Goal: Answer question/provide support: Answer question/provide support

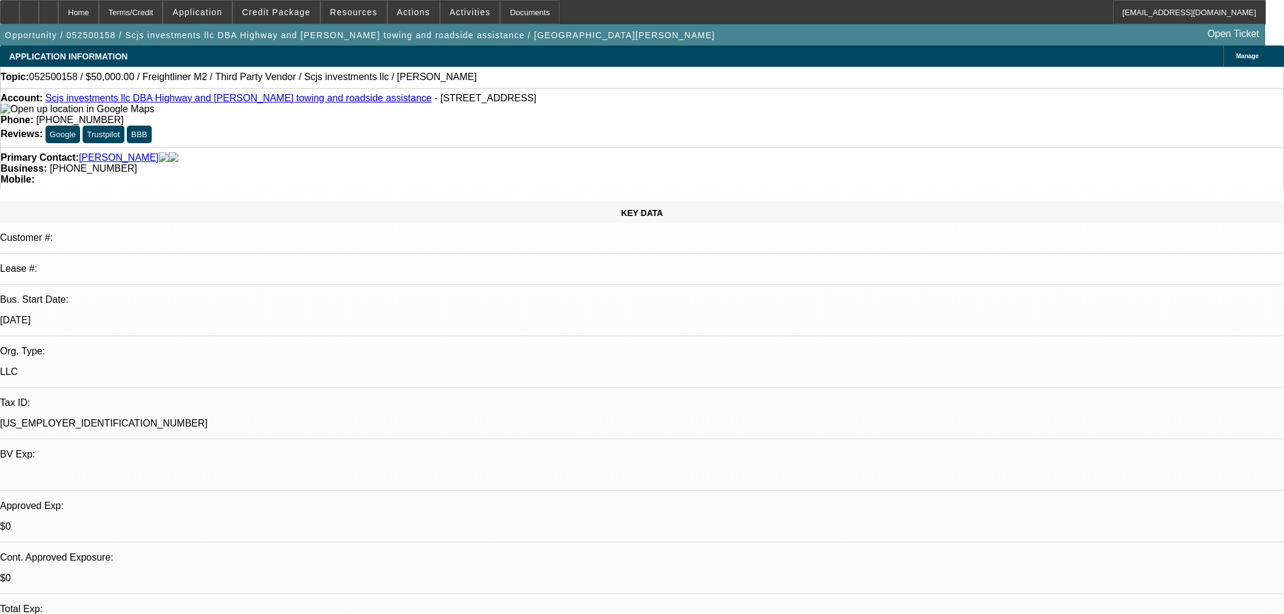
select select "0.2"
select select "2"
select select "0"
select select "6"
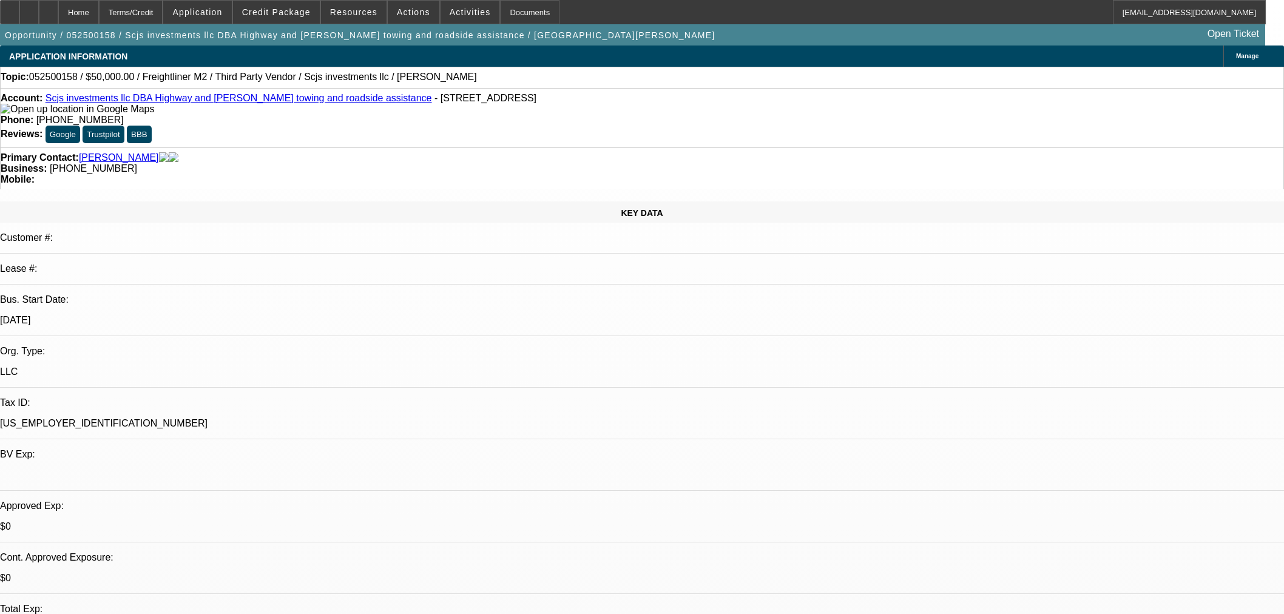
select select "0.2"
select select "2"
select select "0"
select select "6"
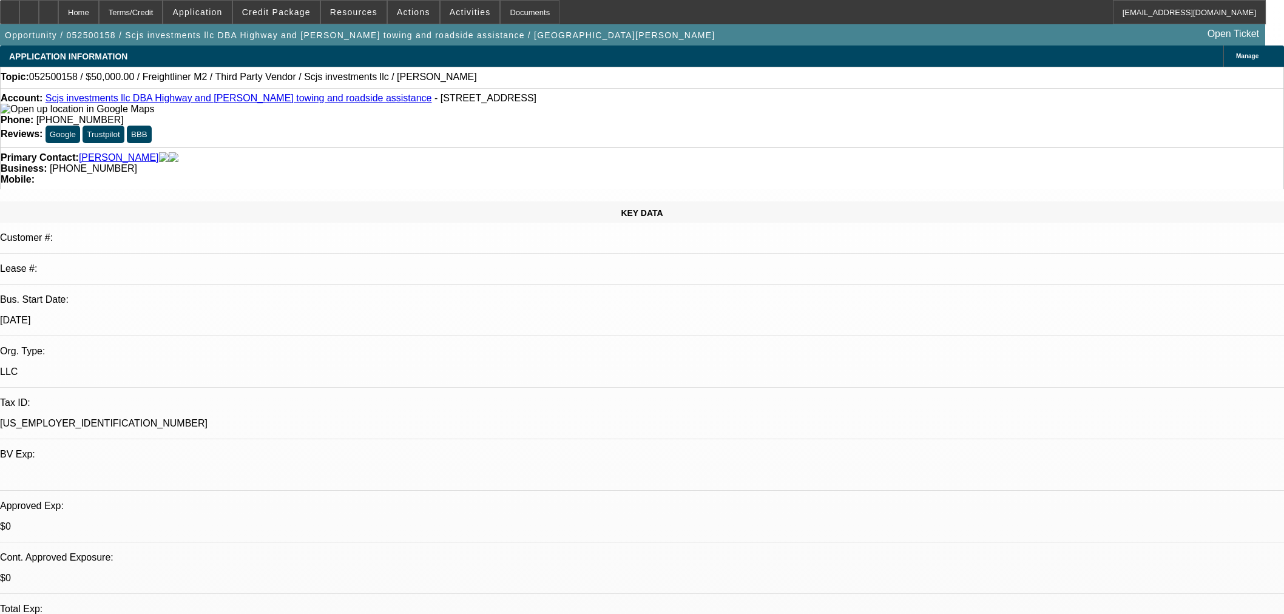
select select "0.2"
select select "0"
select select "6"
select select "0"
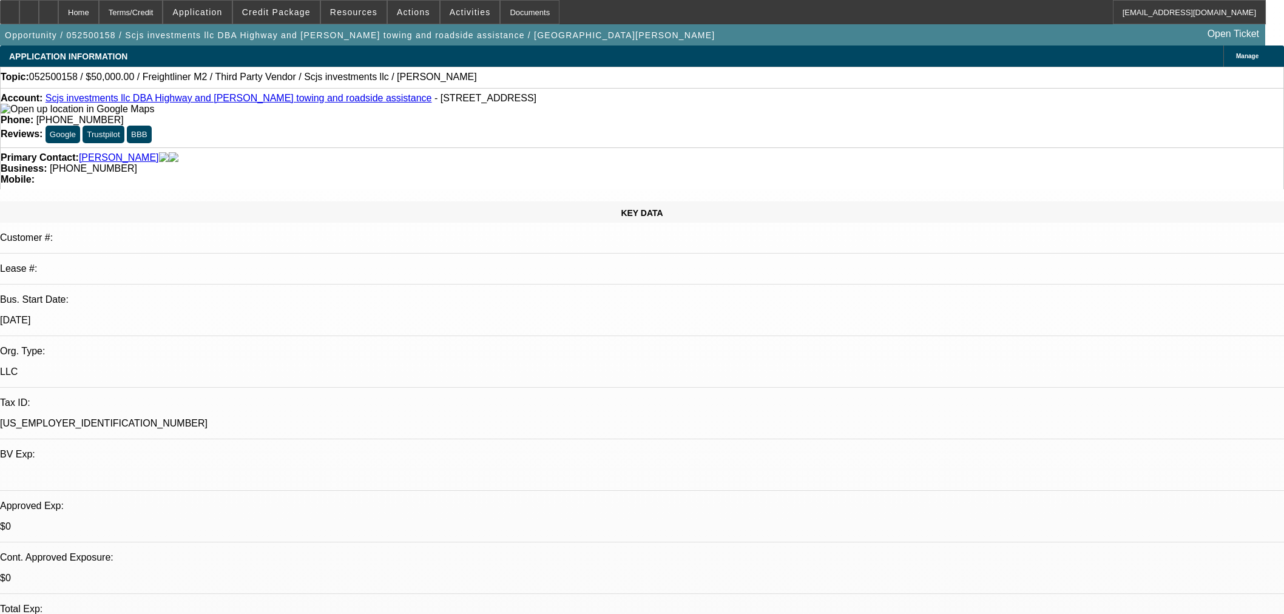
select select "0"
select select "0.1"
select select "4"
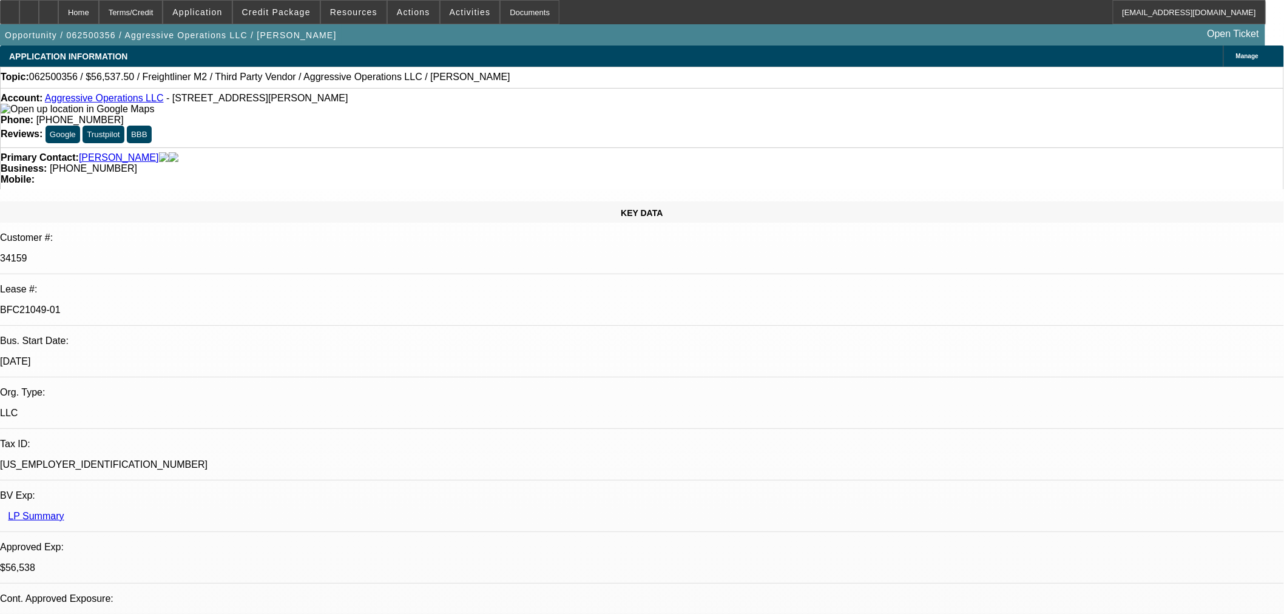
select select "0"
select select "2"
select select "0"
select select "6"
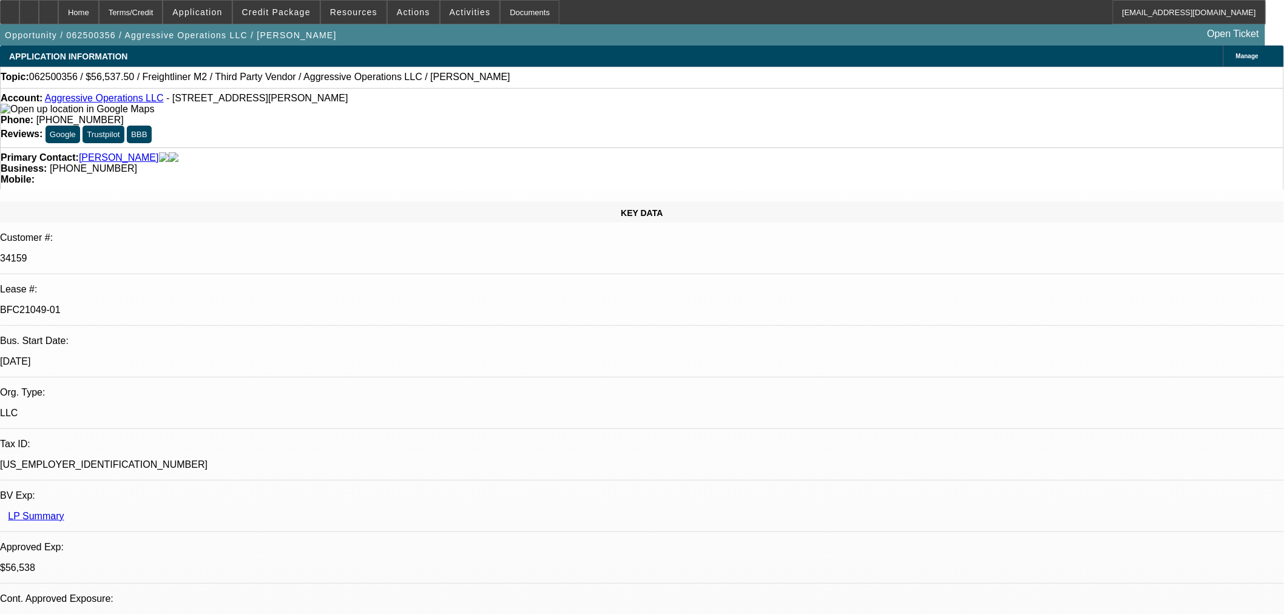
select select "0"
select select "2"
select select "0"
select select "6"
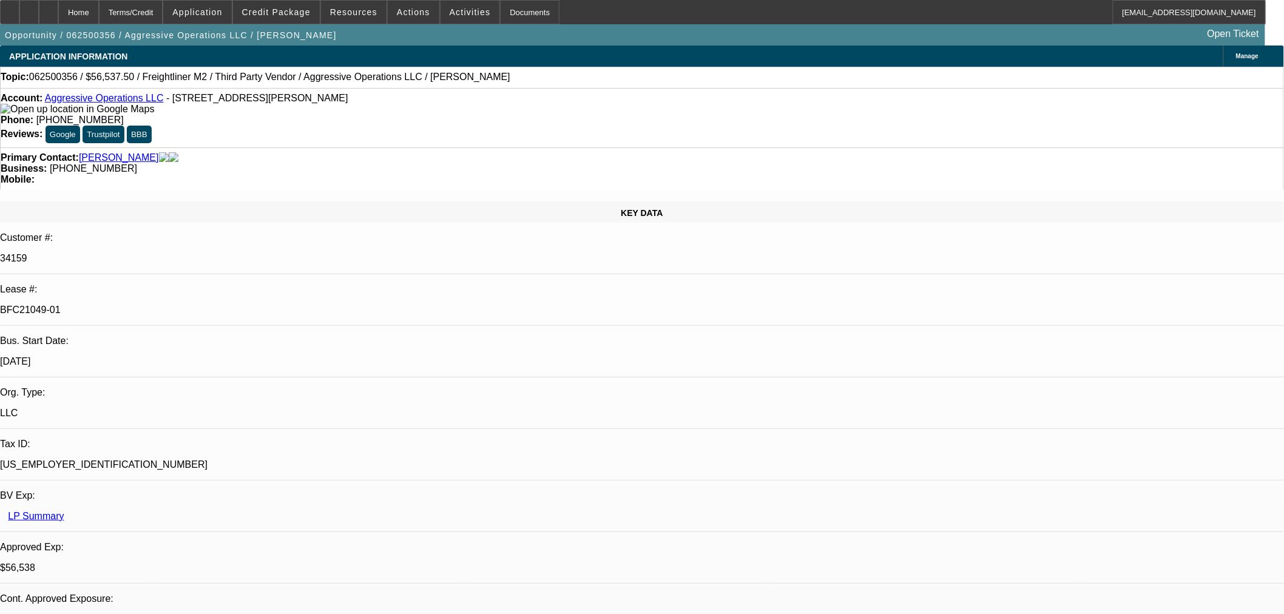
select select "0"
select select "2"
select select "0"
select select "6"
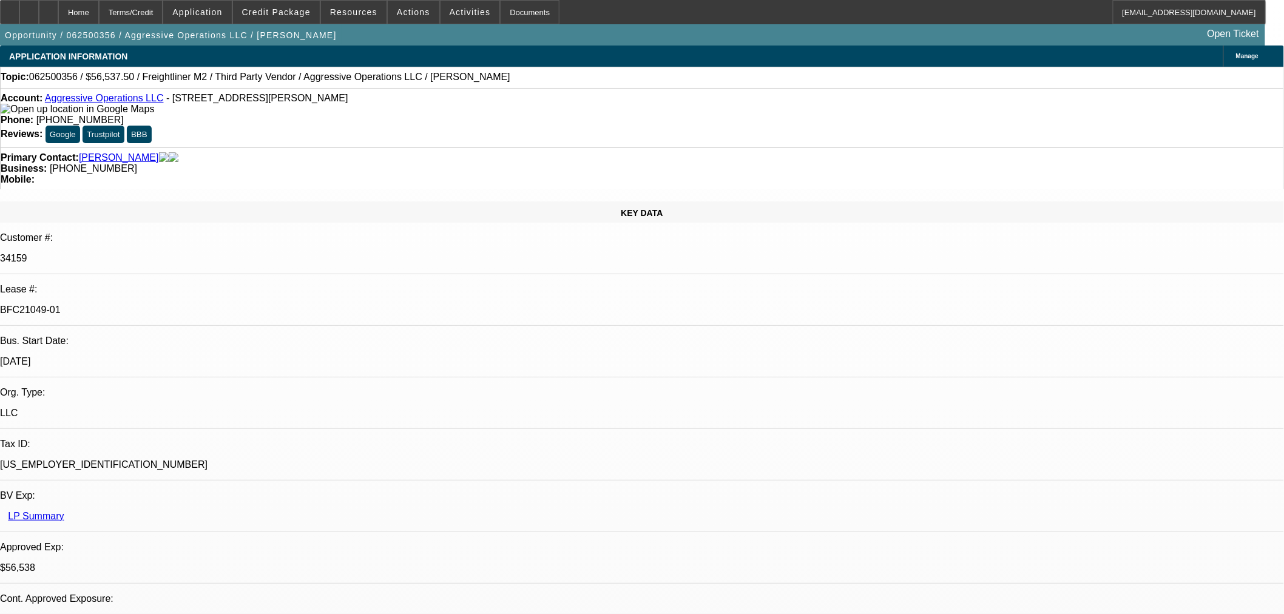
select select "0.15"
select select "2"
select select "0"
select select "6"
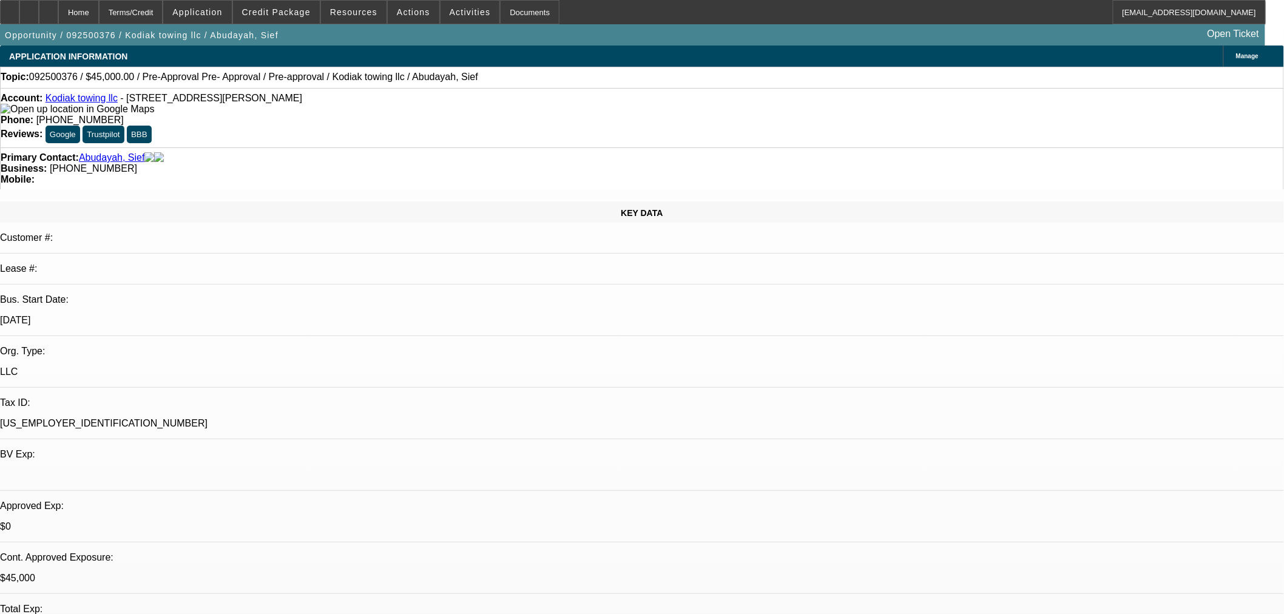
select select "0"
select select "2"
select select "0"
select select "6"
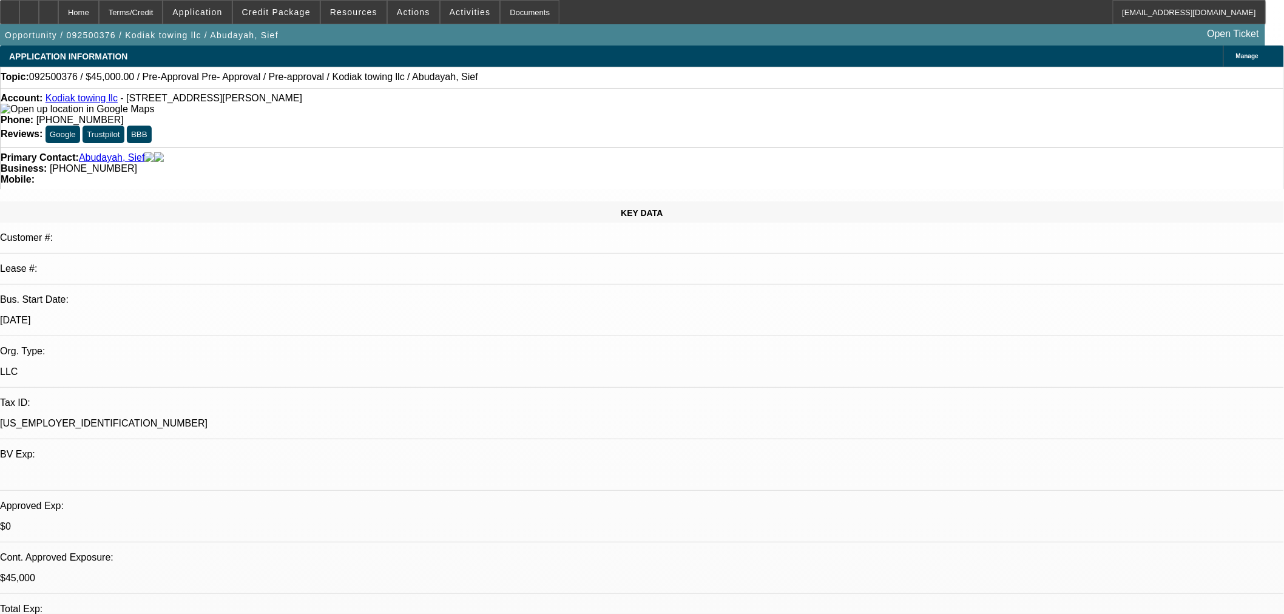
select select "0"
select select "6"
select select "0"
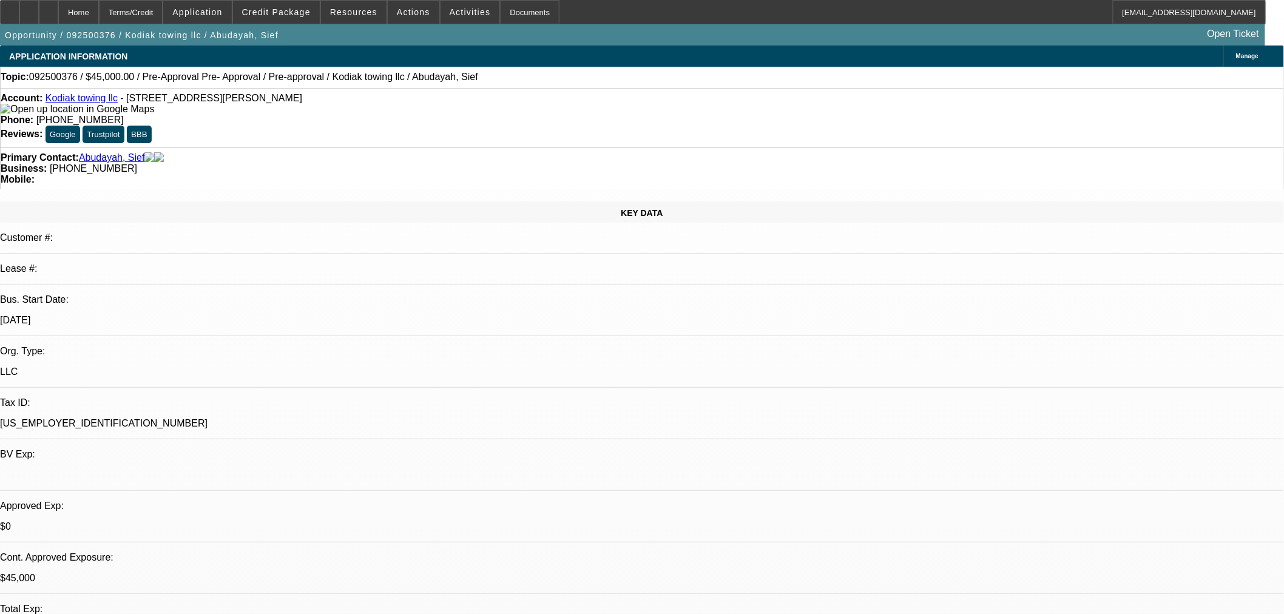
select select "0"
select select "6"
select select "0"
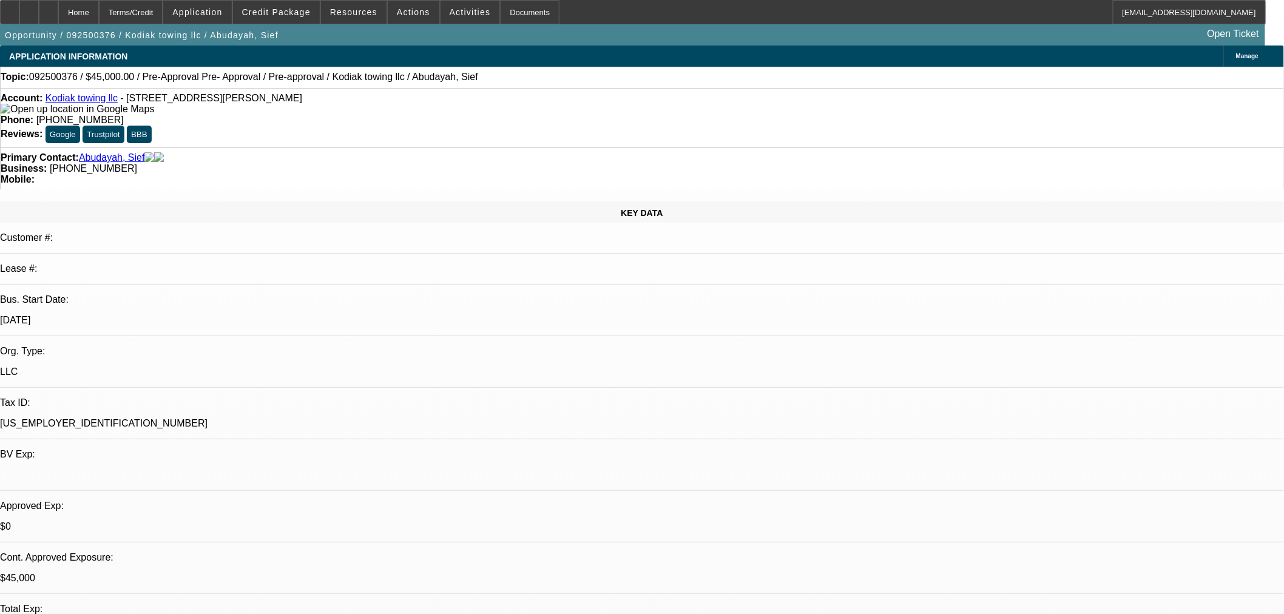
select select "0"
select select "6"
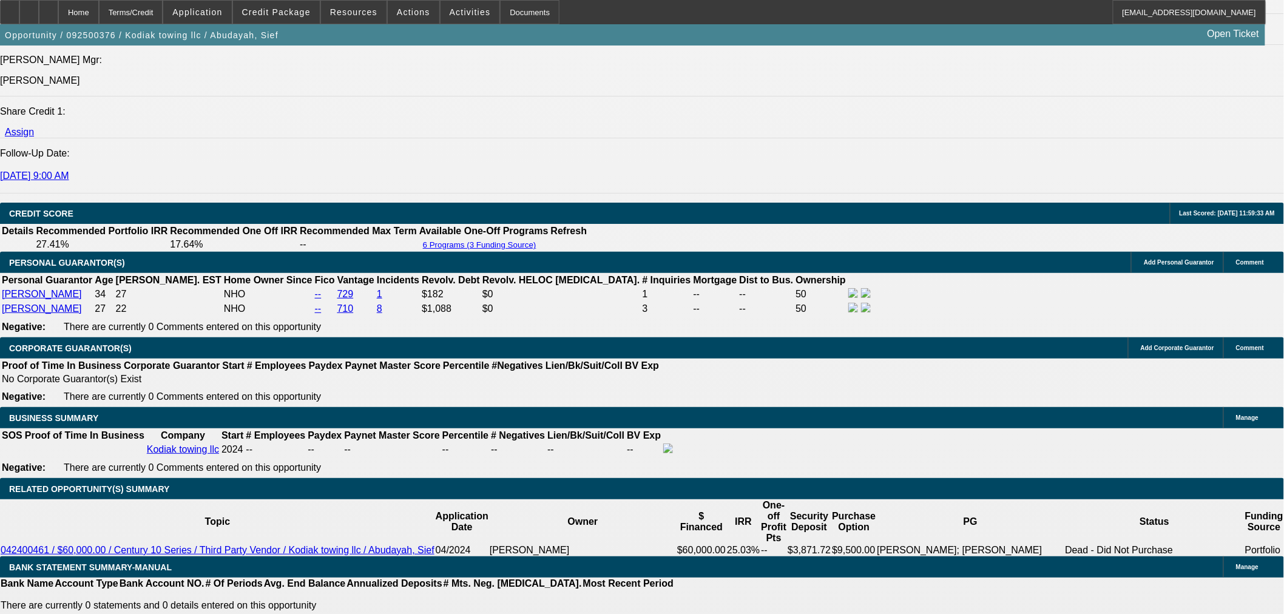
scroll to position [1550, 0]
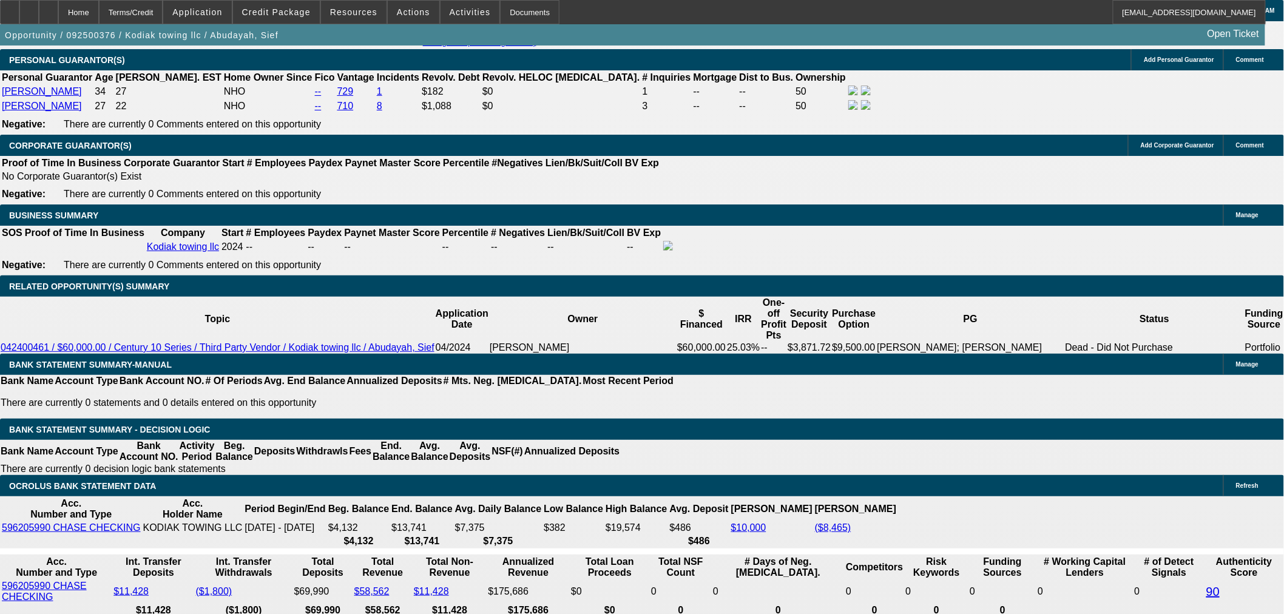
scroll to position [1753, 0]
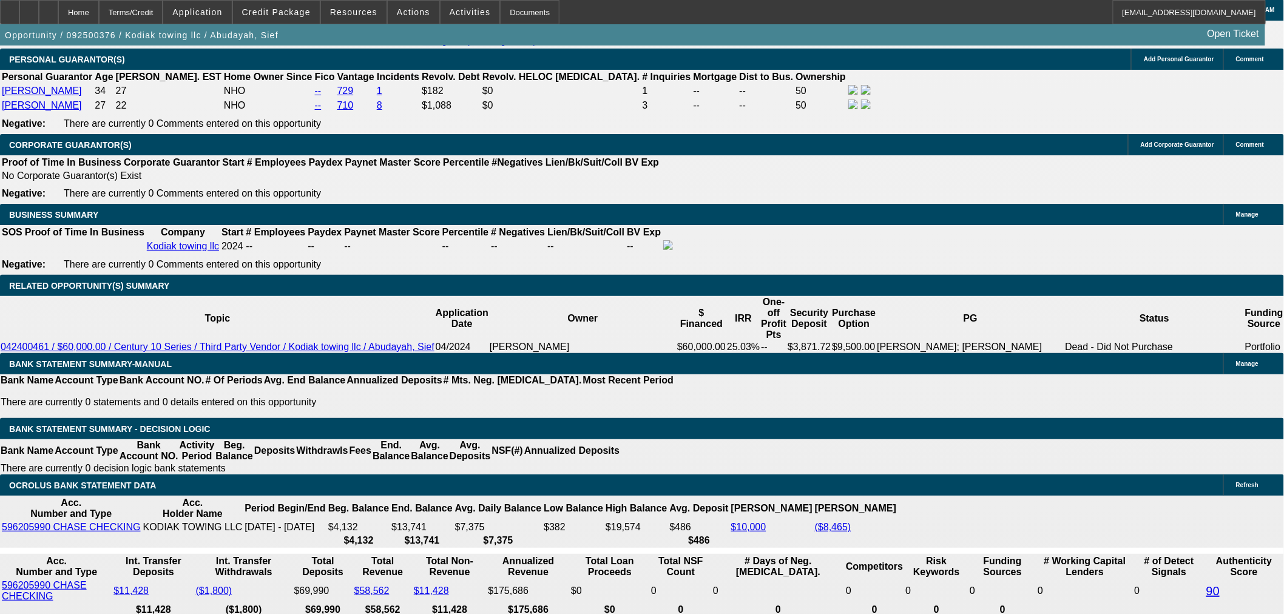
radio input "true"
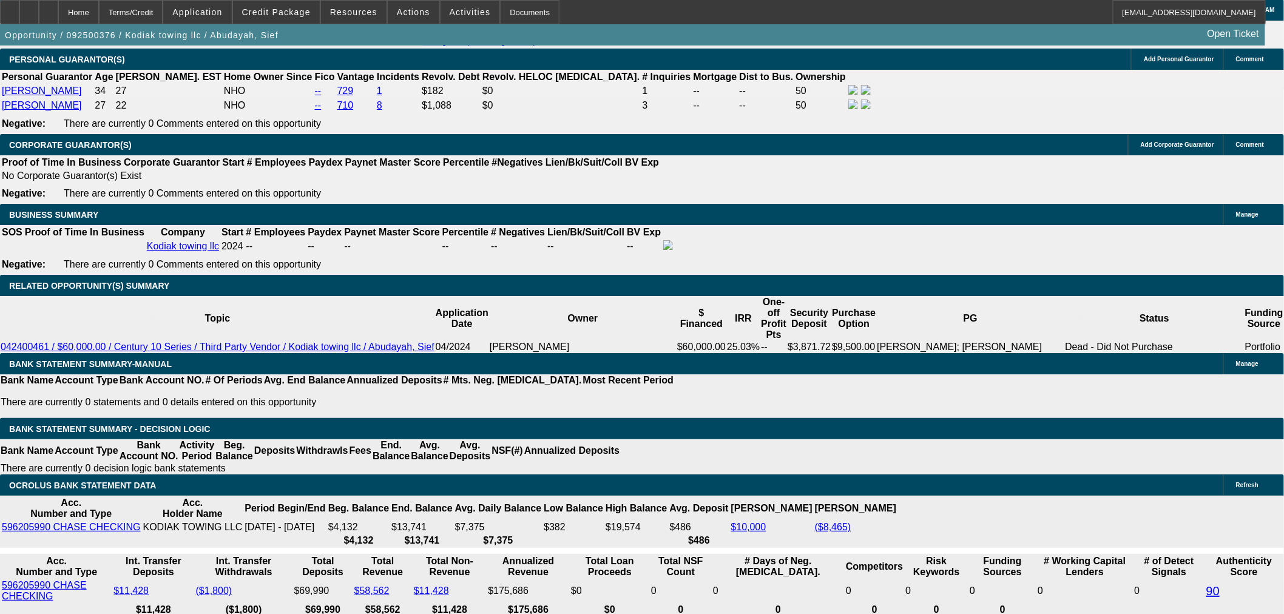
paste textarea "M&S Auto Group Inc"
type textarea "M&S Auto Group Inc. is the dealer on this ram. I will need invoice."
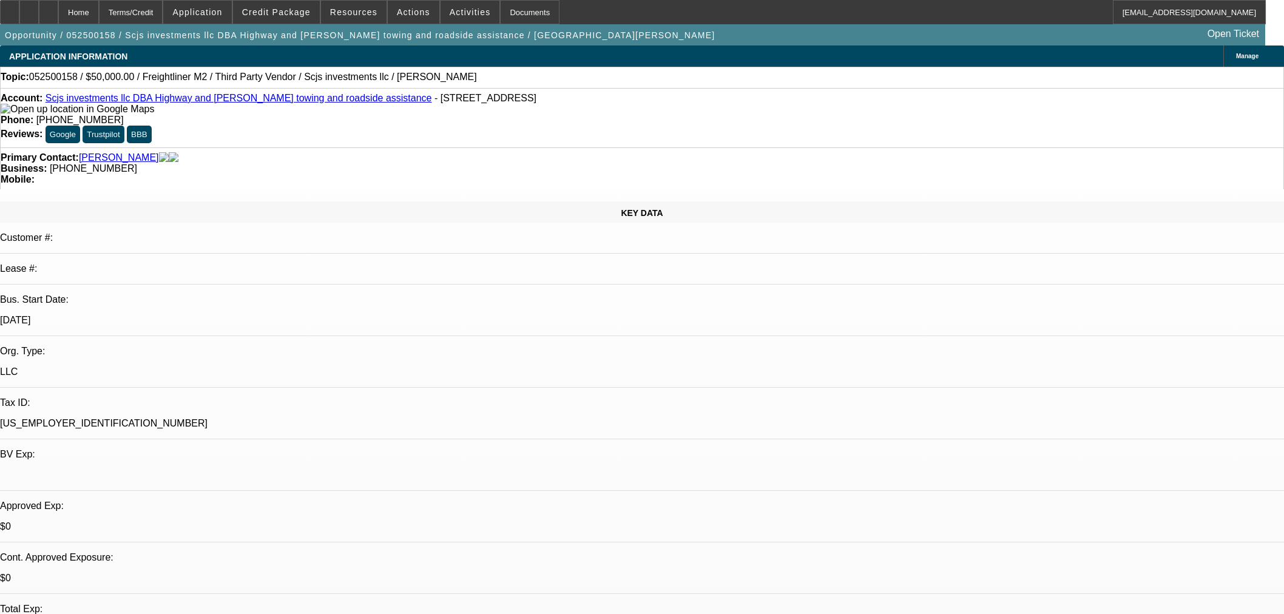
select select "0.2"
select select "2"
select select "0"
select select "6"
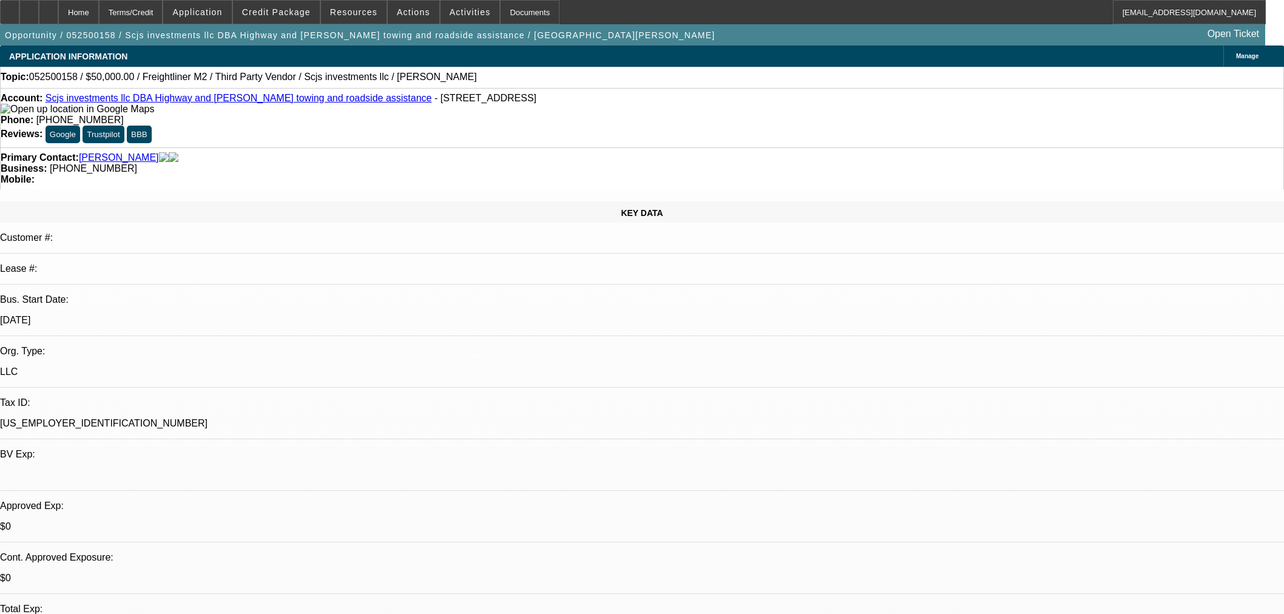
select select "0.2"
select select "2"
select select "0"
select select "6"
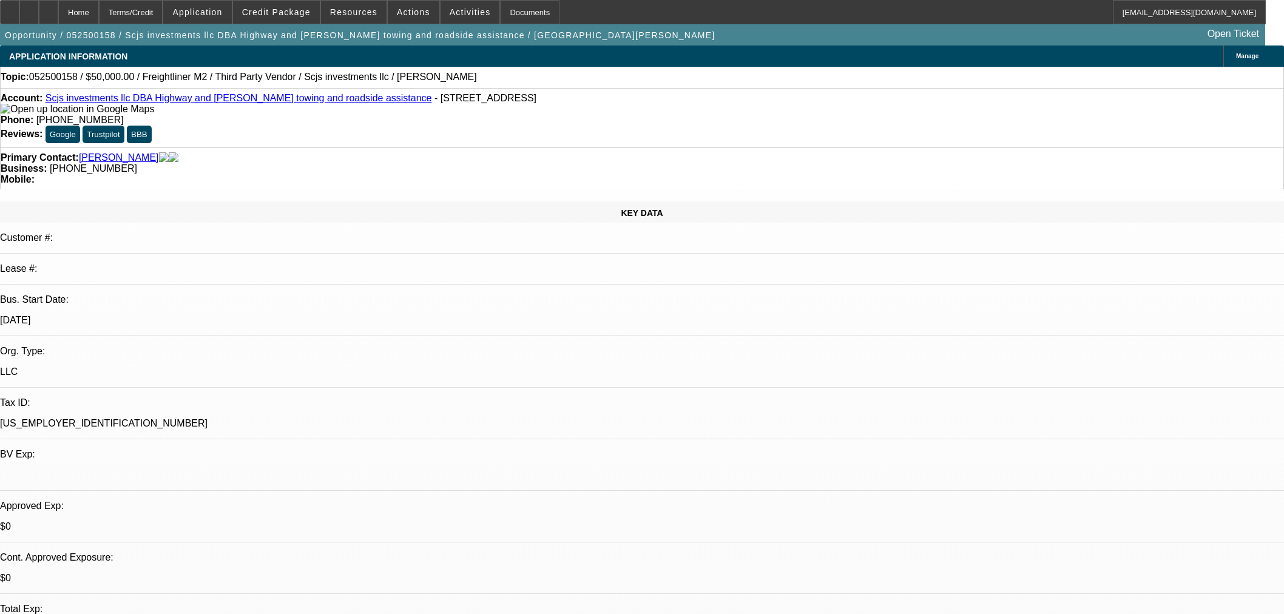
select select "0.2"
select select "0"
select select "6"
select select "0"
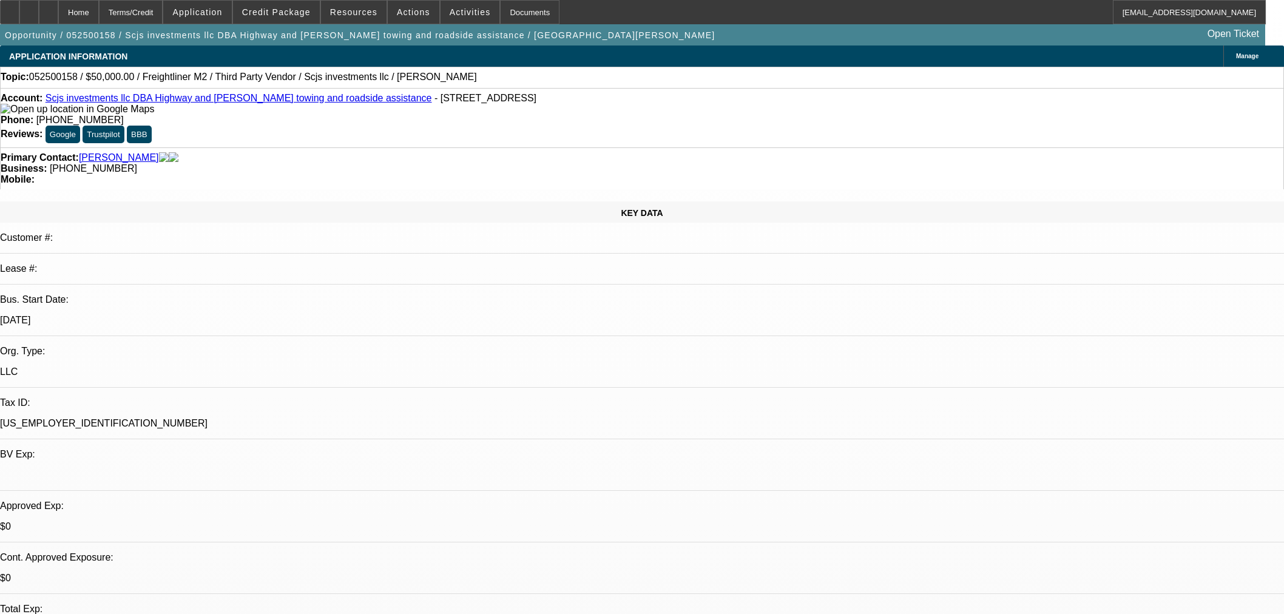
select select "0"
select select "0.1"
select select "4"
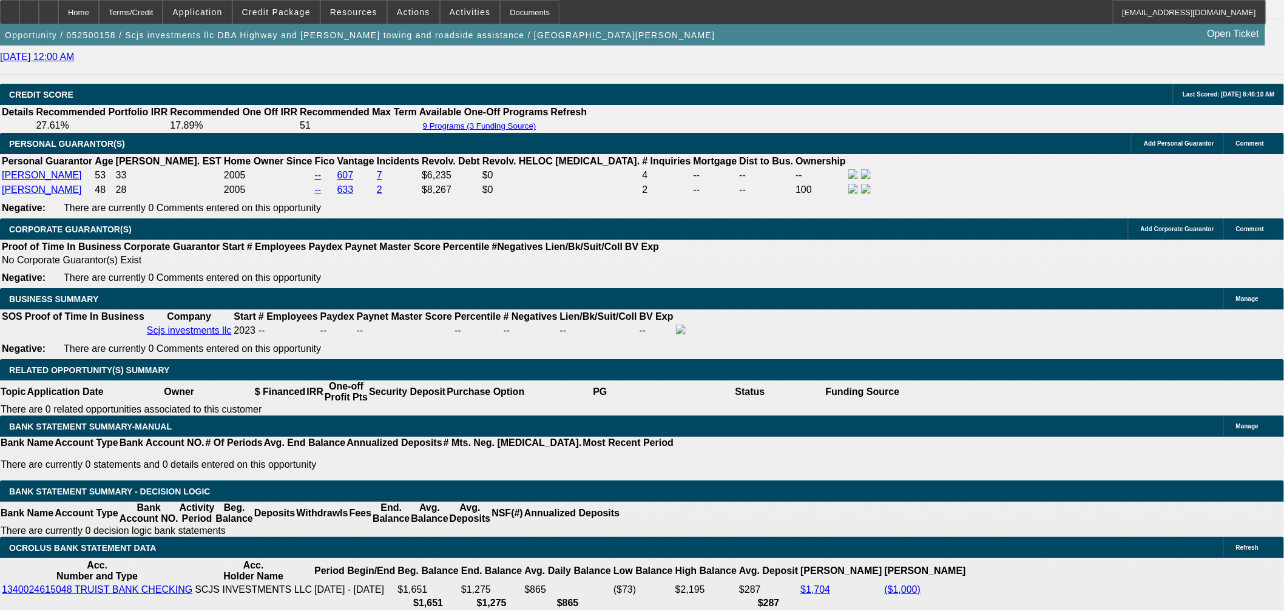
scroll to position [1753, 0]
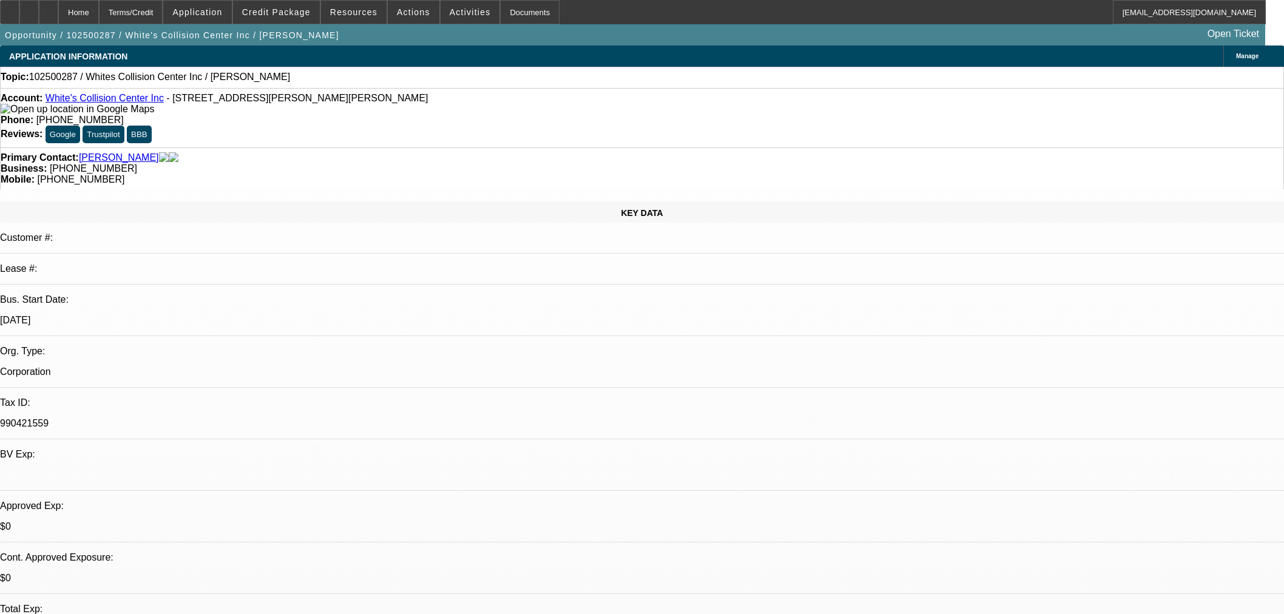
select select "0"
select select "2"
select select "0.1"
select select "4"
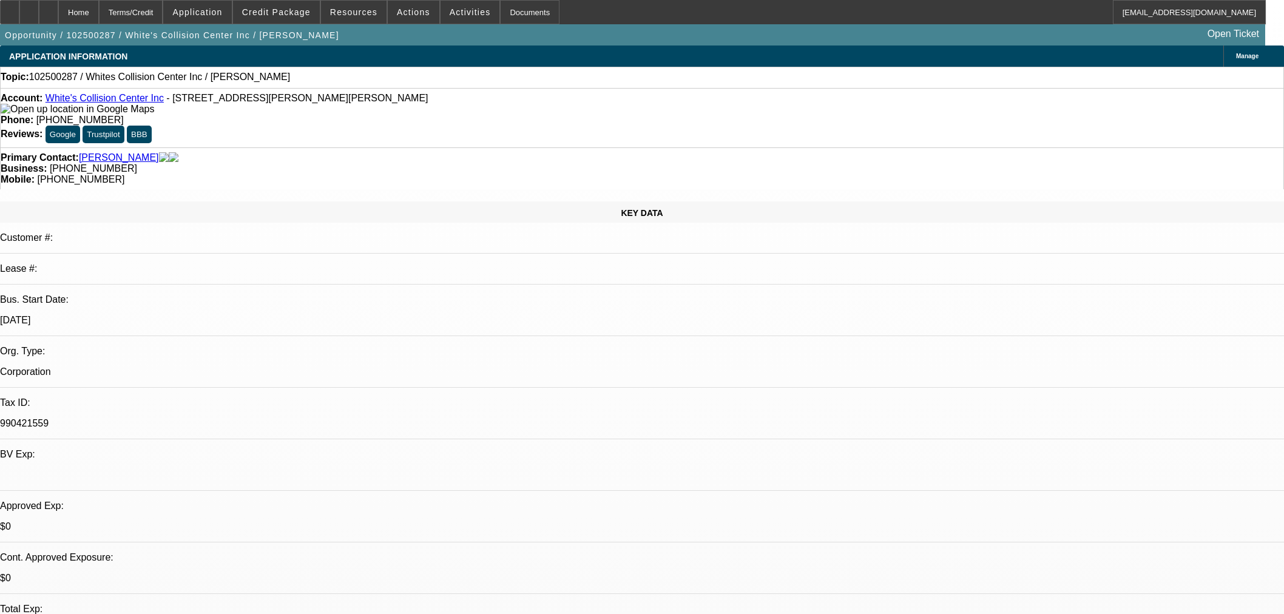
scroll to position [1146, 0]
